Goal: Information Seeking & Learning: Find specific fact

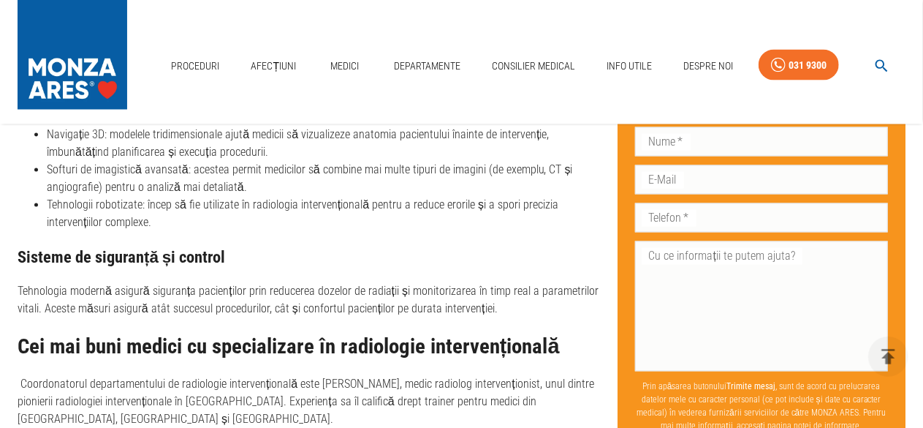
scroll to position [3582, 0]
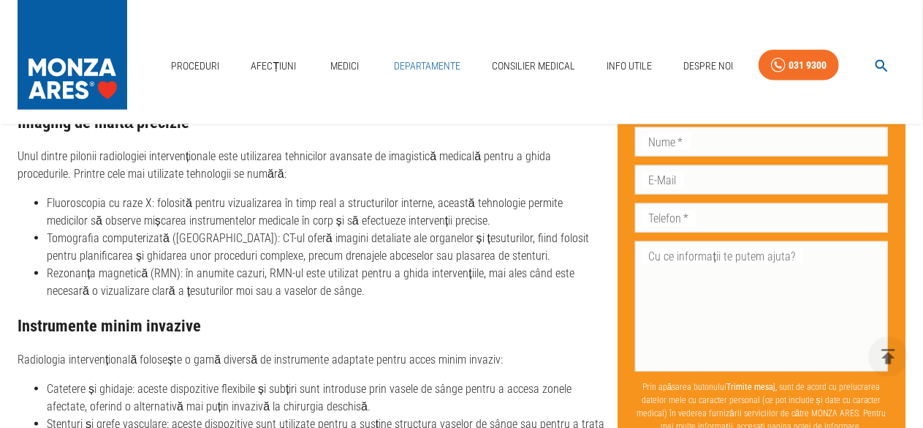
click at [426, 65] on link "Departamente" at bounding box center [427, 66] width 78 height 30
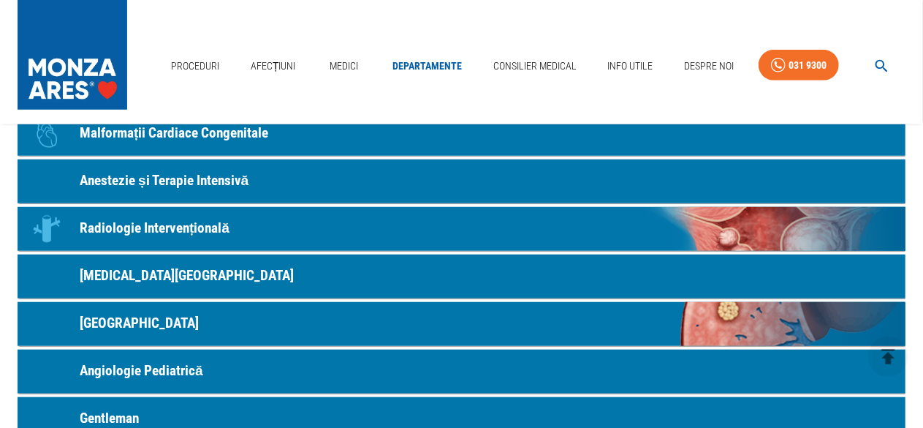
scroll to position [219, 0]
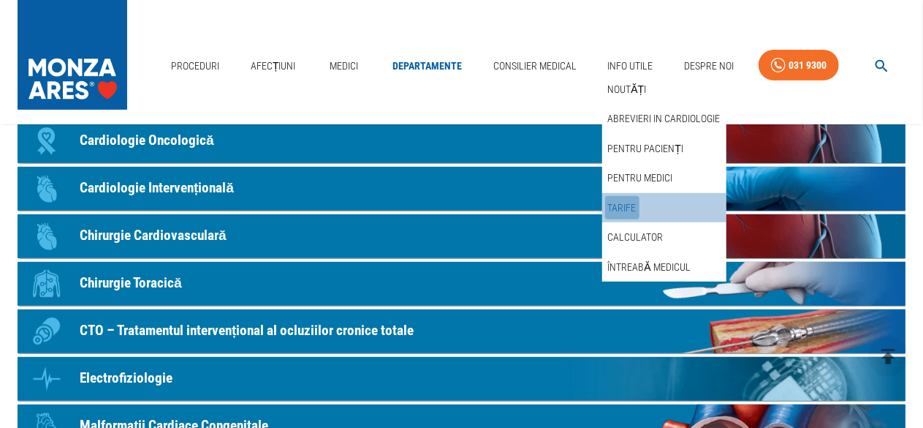
click at [626, 205] on link "Tarife" at bounding box center [622, 208] width 34 height 24
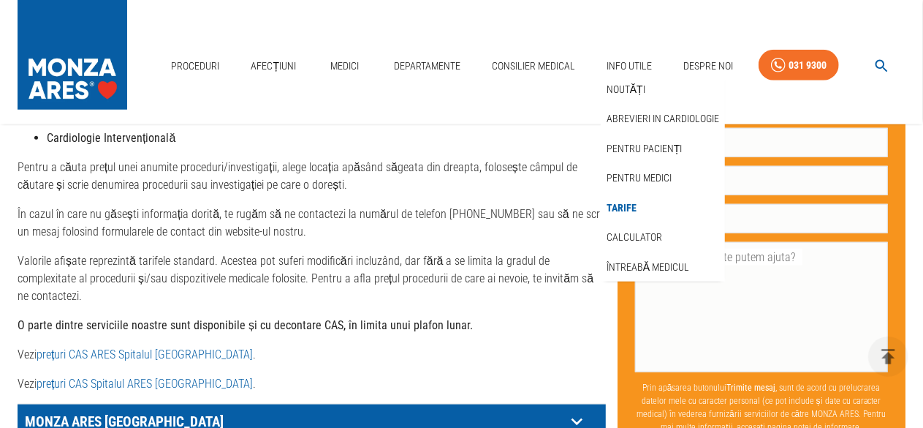
scroll to position [804, 0]
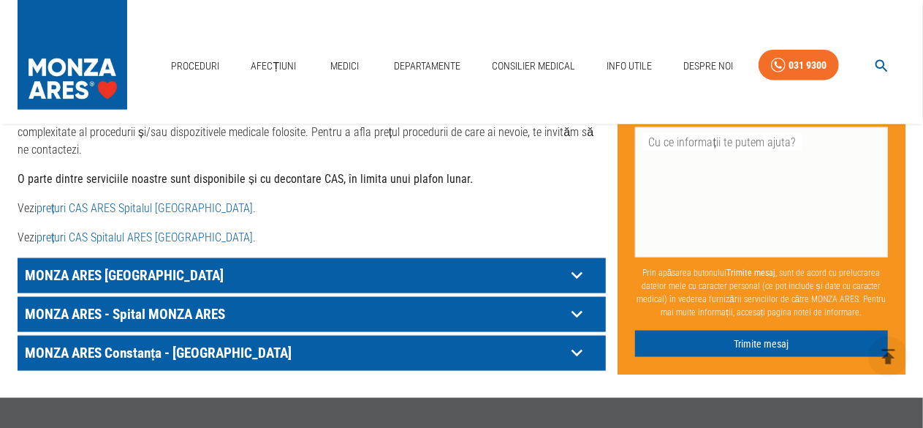
click at [577, 272] on icon at bounding box center [577, 275] width 11 height 7
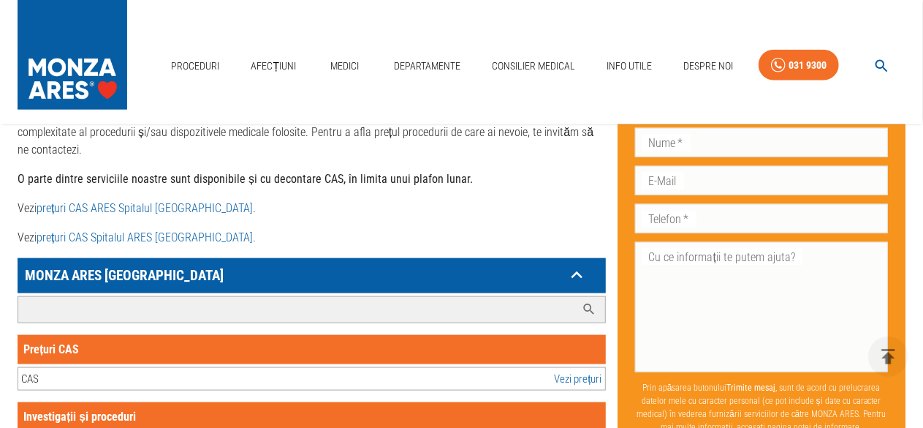
click at [42, 297] on input "Caută investigație/procedură..." at bounding box center [297, 310] width 558 height 26
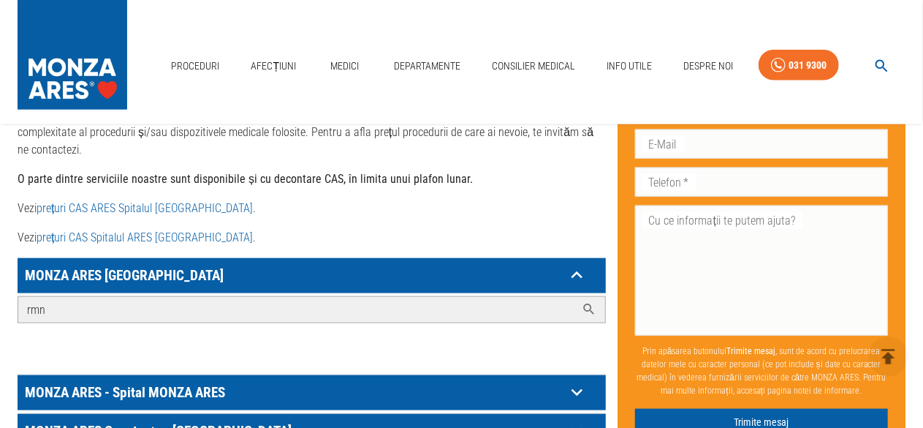
type input "rmn"
click at [587, 302] on icon at bounding box center [589, 309] width 15 height 15
click at [576, 381] on icon at bounding box center [577, 392] width 23 height 23
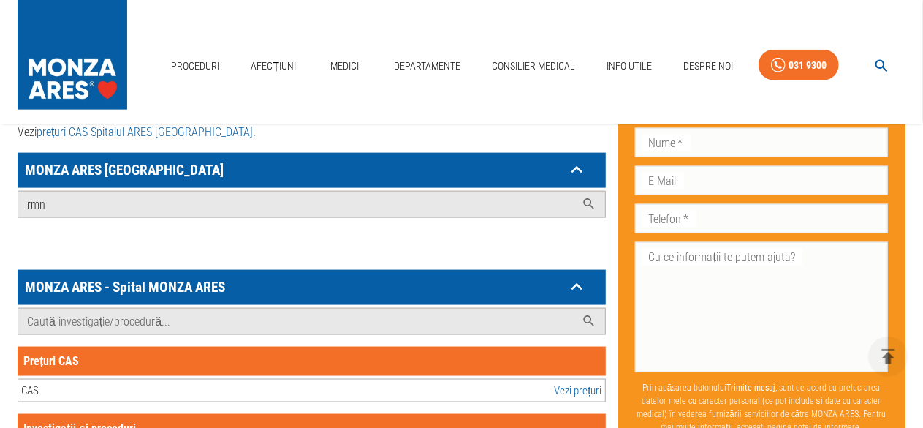
scroll to position [950, 0]
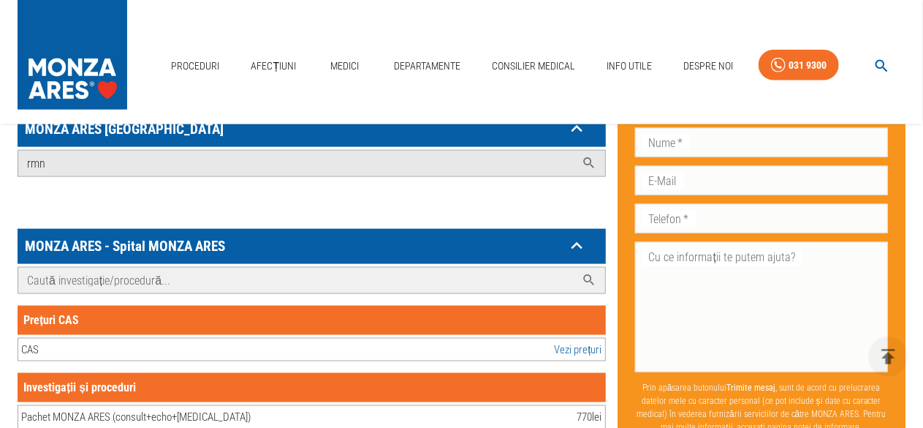
click at [42, 268] on input "Caută investigație/procedură..." at bounding box center [297, 281] width 558 height 26
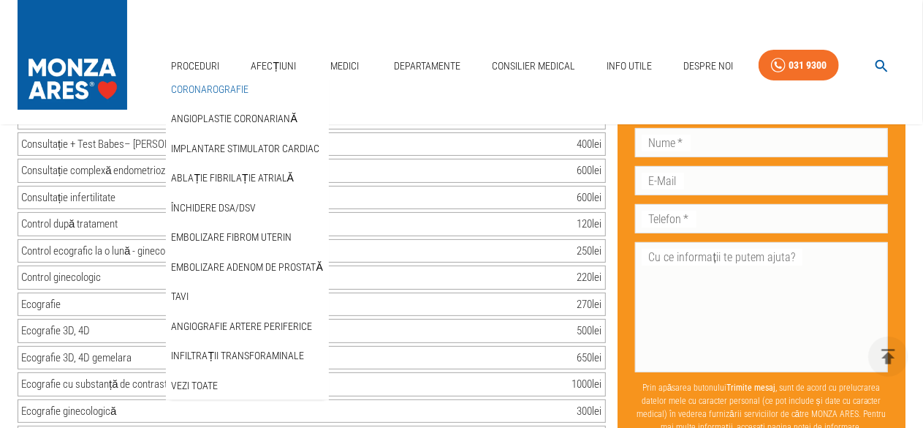
scroll to position [2832, 0]
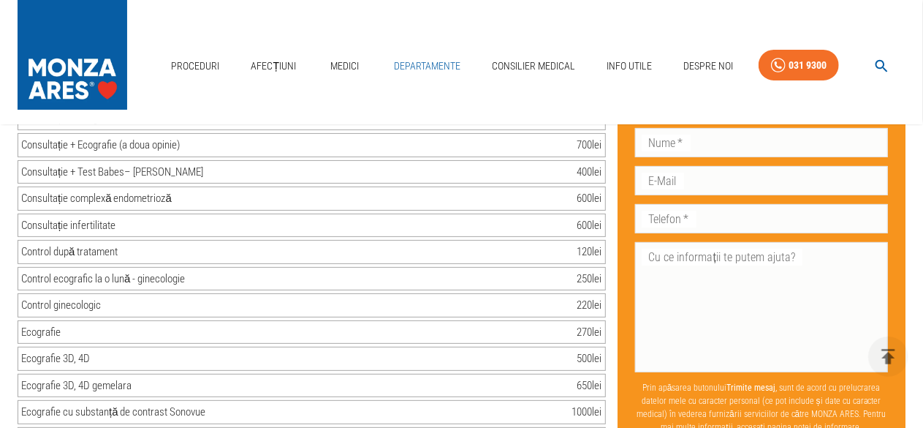
click at [423, 65] on link "Departamente" at bounding box center [427, 66] width 78 height 30
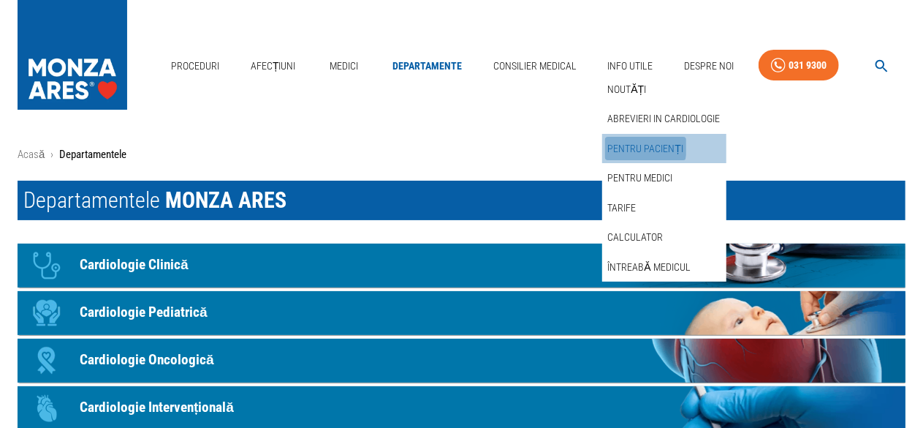
click at [627, 146] on link "Pentru pacienți" at bounding box center [646, 149] width 82 height 24
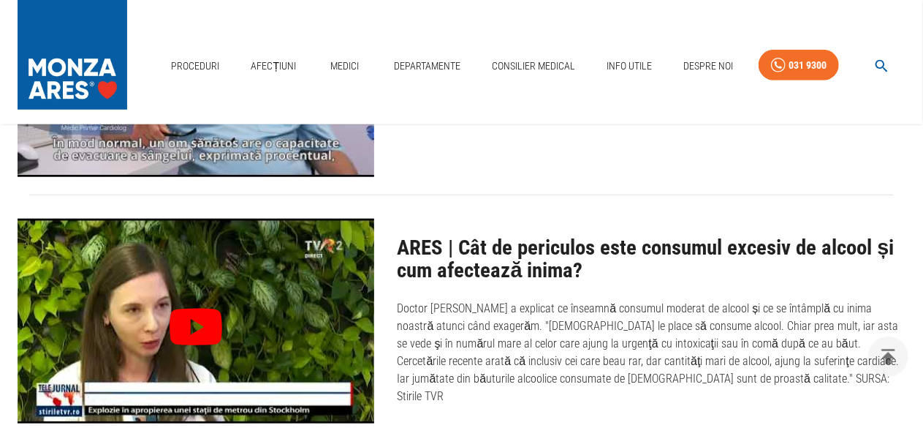
scroll to position [11676, 0]
